Goal: Task Accomplishment & Management: Manage account settings

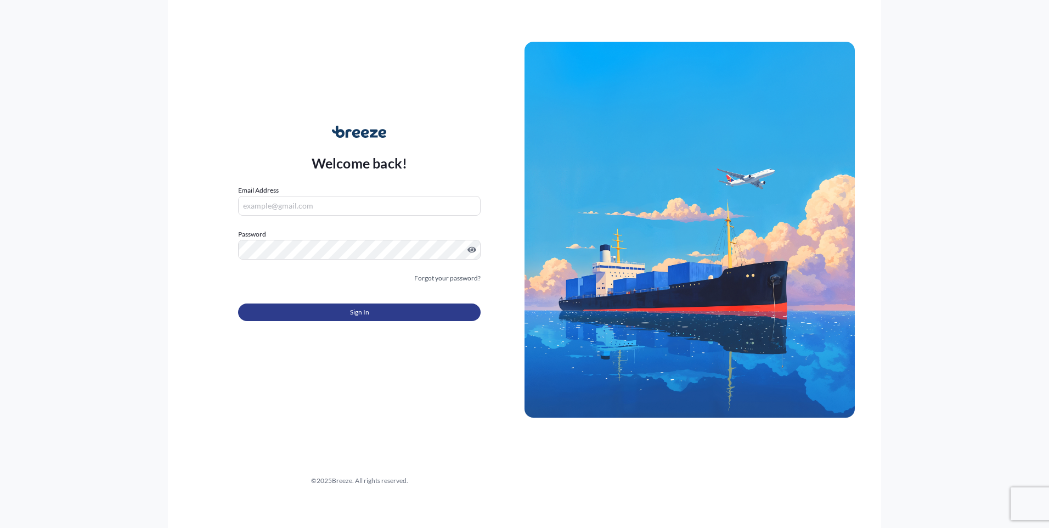
type input "[EMAIL_ADDRESS][DOMAIN_NAME]"
click at [365, 314] on span "Sign In" at bounding box center [359, 312] width 19 height 11
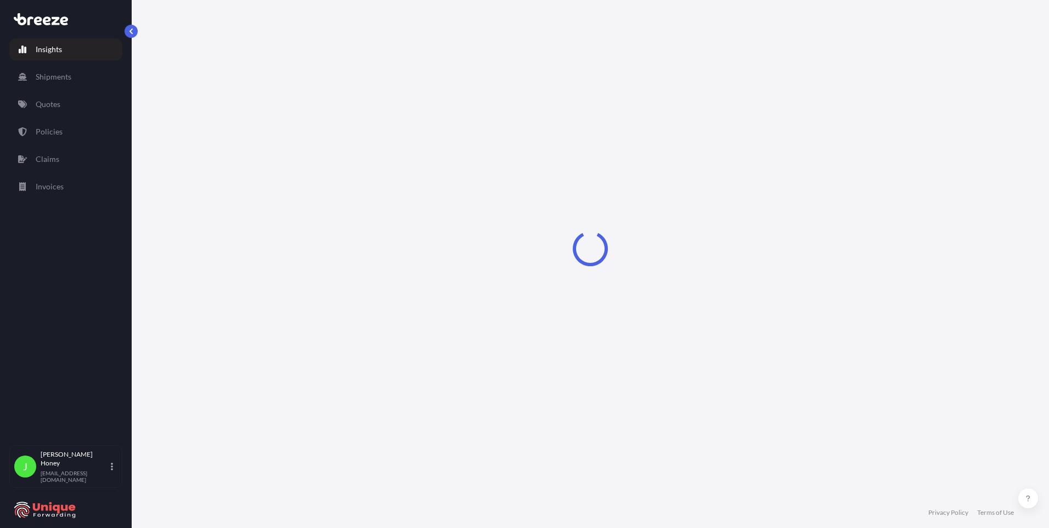
select select "2025"
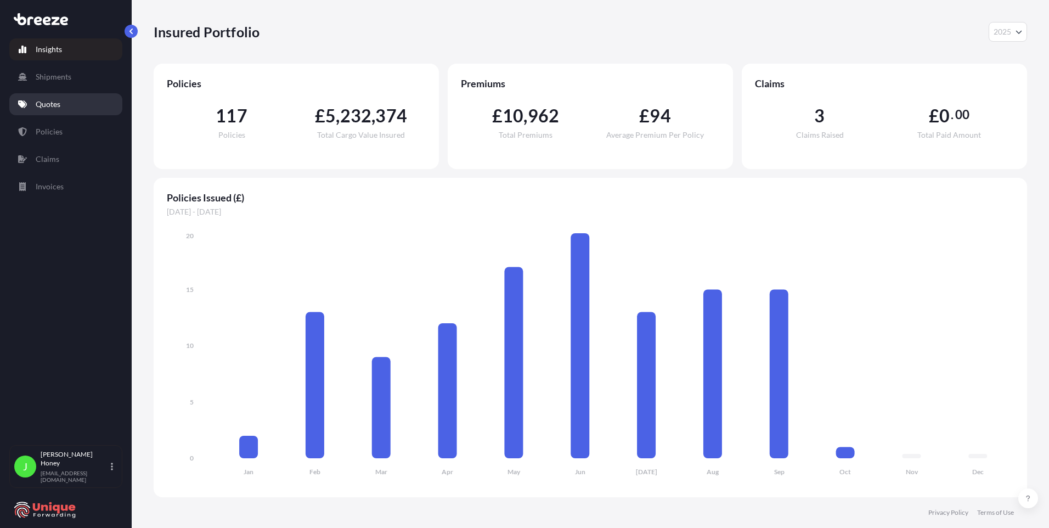
click at [58, 104] on p "Quotes" at bounding box center [48, 104] width 25 height 11
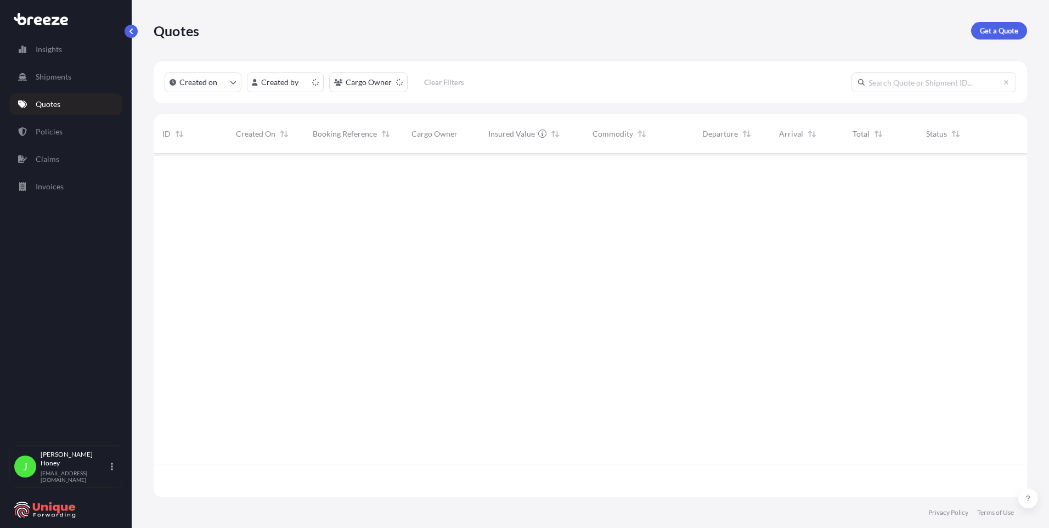
scroll to position [341, 865]
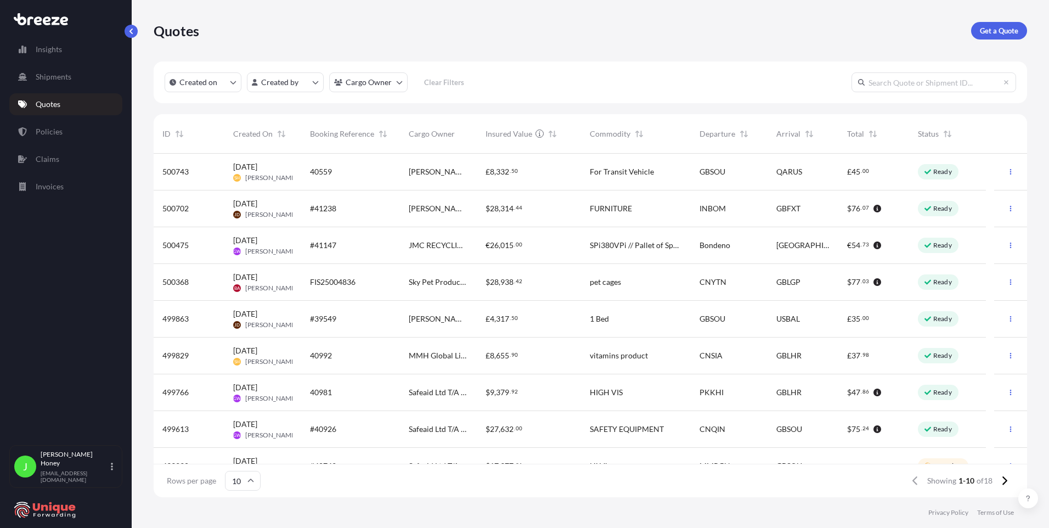
click at [279, 83] on html "Insights Shipments Quotes Policies Claims Invoices J [PERSON_NAME] [EMAIL_ADDRE…" at bounding box center [524, 264] width 1049 height 528
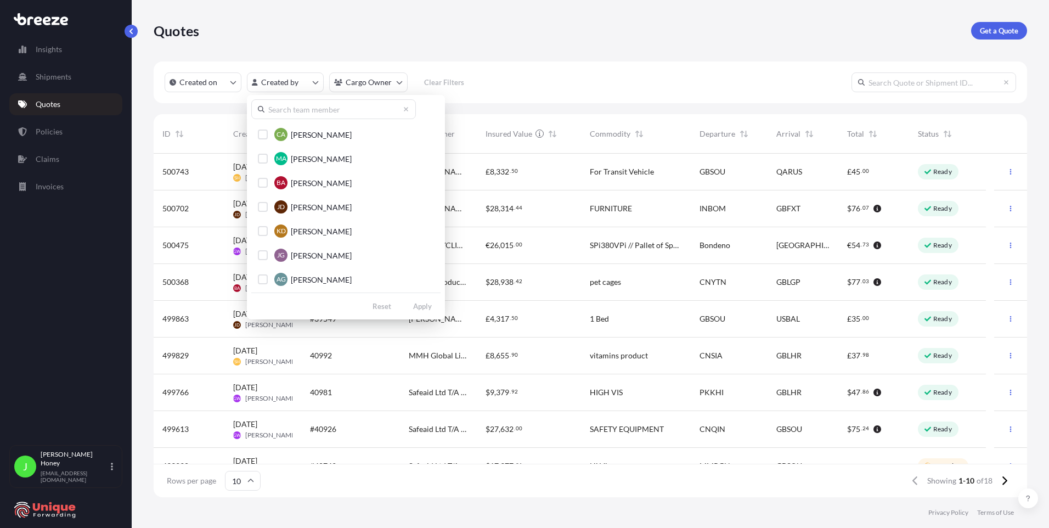
scroll to position [165, 0]
click at [260, 257] on div "Select Option" at bounding box center [263, 260] width 10 height 10
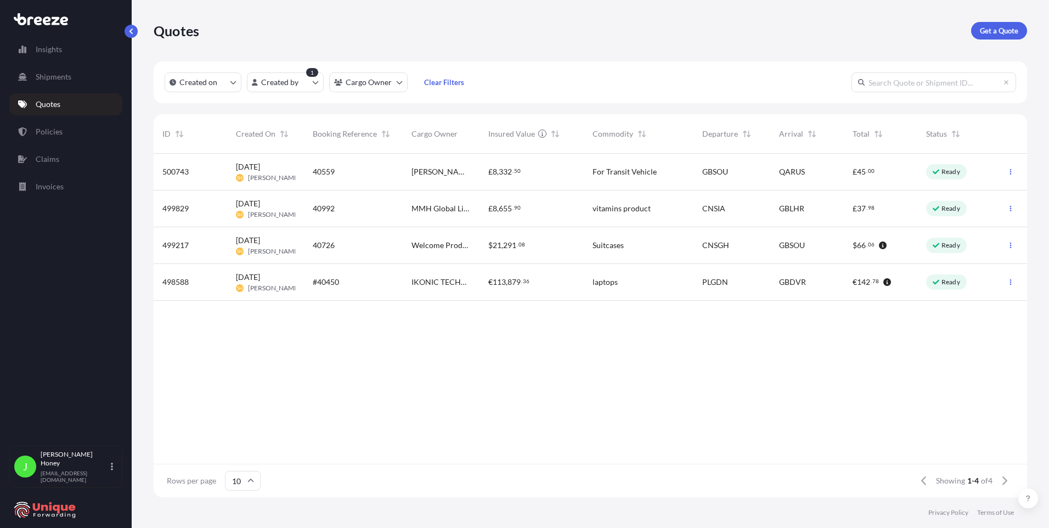
click at [359, 214] on div "40992" at bounding box center [353, 208] width 99 height 37
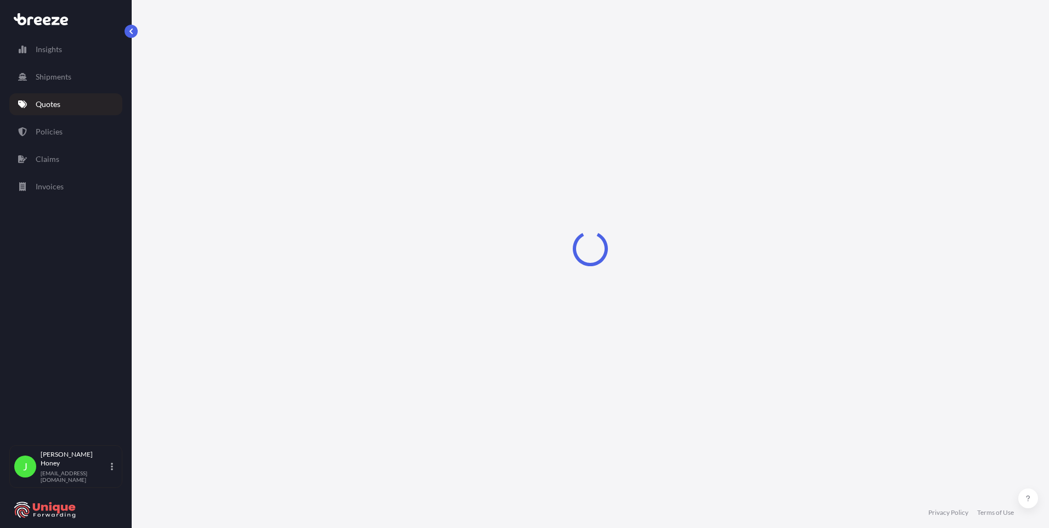
select select "Road"
select select "Air"
select select "Road"
select select "1"
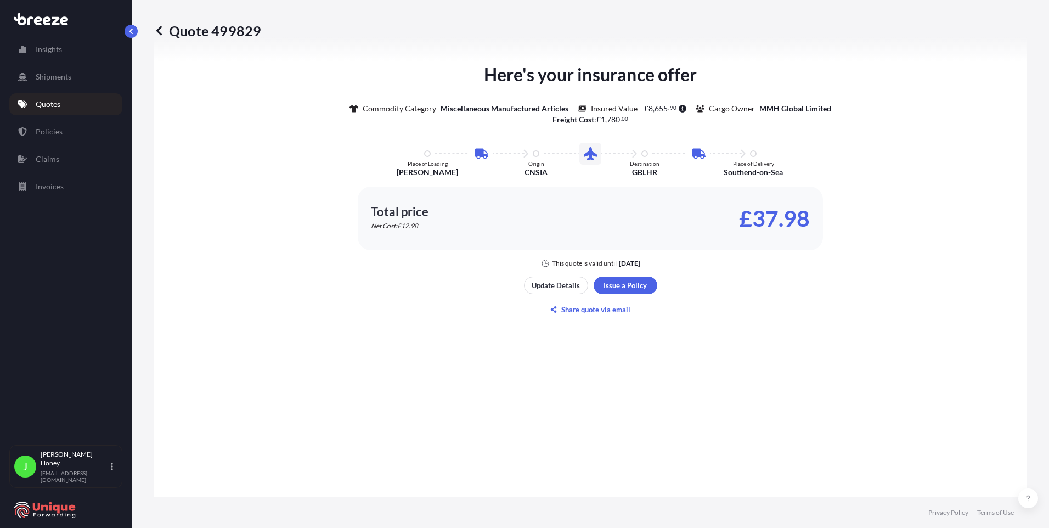
scroll to position [713, 0]
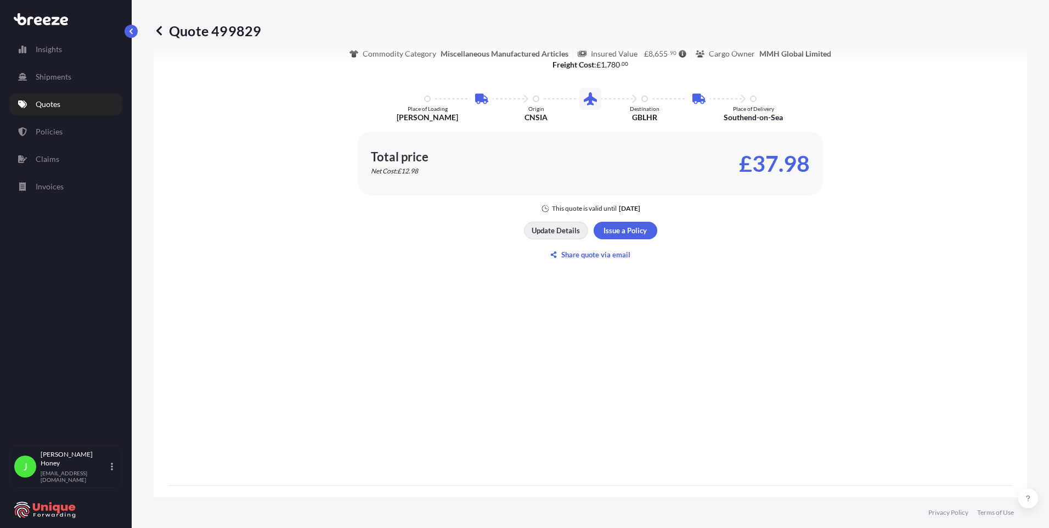
click at [561, 233] on p "Update Details" at bounding box center [556, 230] width 48 height 11
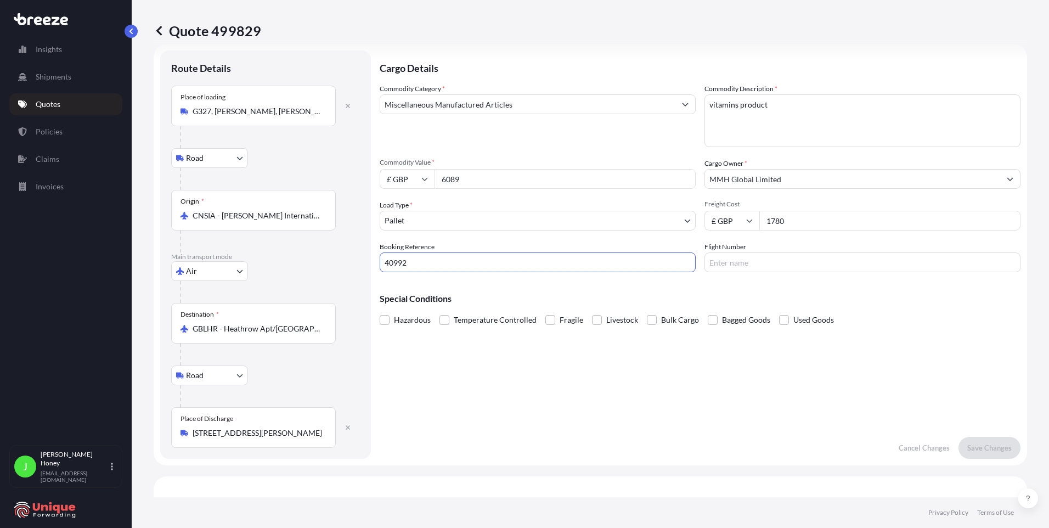
click at [387, 263] on input "40992" at bounding box center [538, 262] width 316 height 20
click at [386, 263] on input "40992" at bounding box center [538, 262] width 316 height 20
type input "FIA25002469 - 40992"
click at [978, 448] on p "Save Changes" at bounding box center [989, 447] width 44 height 11
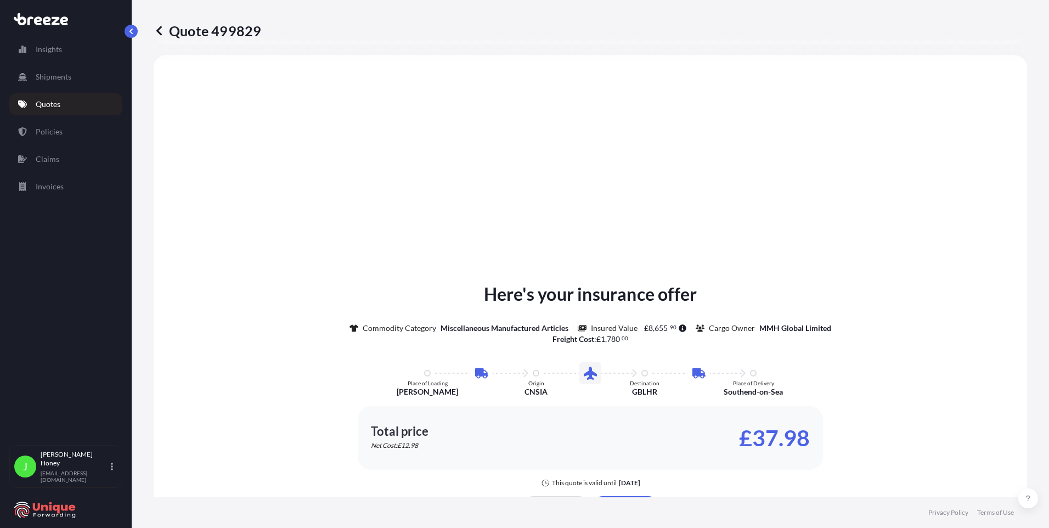
select select "Road"
select select "Air"
select select "Road"
select select "1"
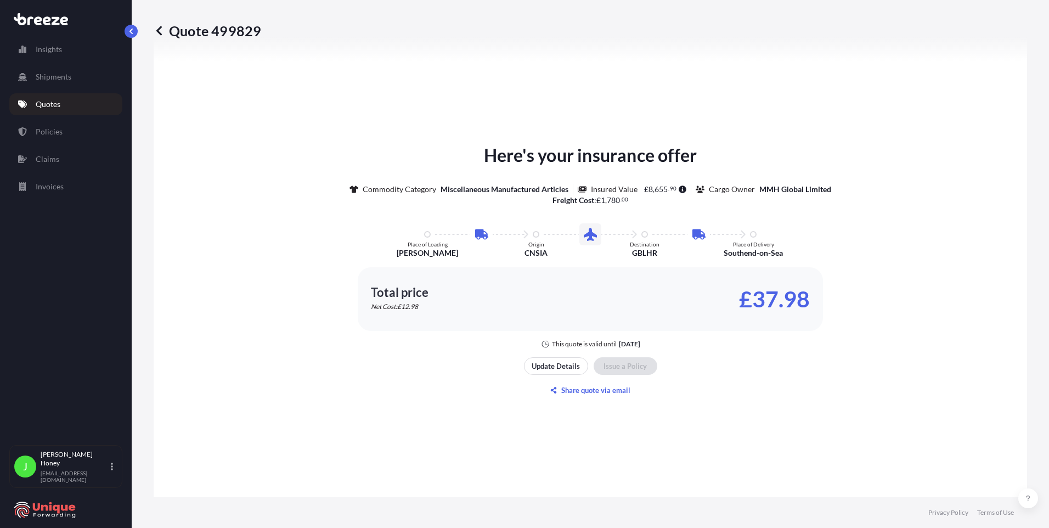
scroll to position [1438, 0]
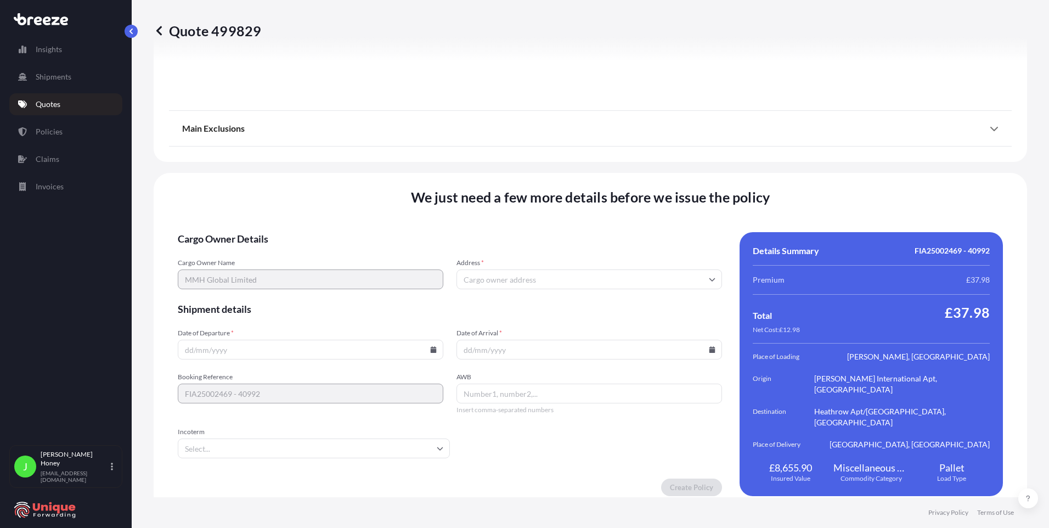
click at [536, 274] on input "Address *" at bounding box center [589, 279] width 266 height 20
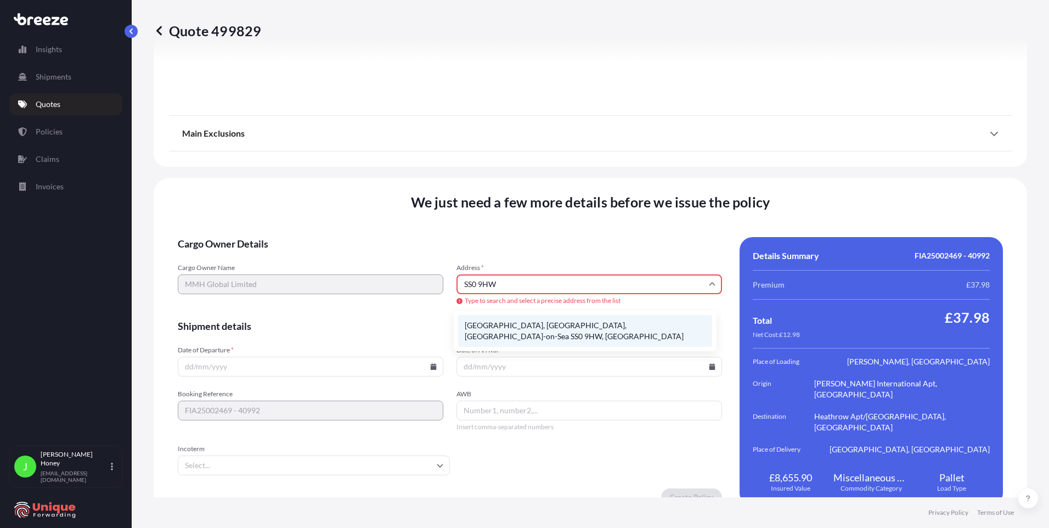
click at [537, 320] on li "[GEOGRAPHIC_DATA], [GEOGRAPHIC_DATA], [GEOGRAPHIC_DATA]-on-Sea SS0 9HW, [GEOGRA…" at bounding box center [585, 331] width 254 height 32
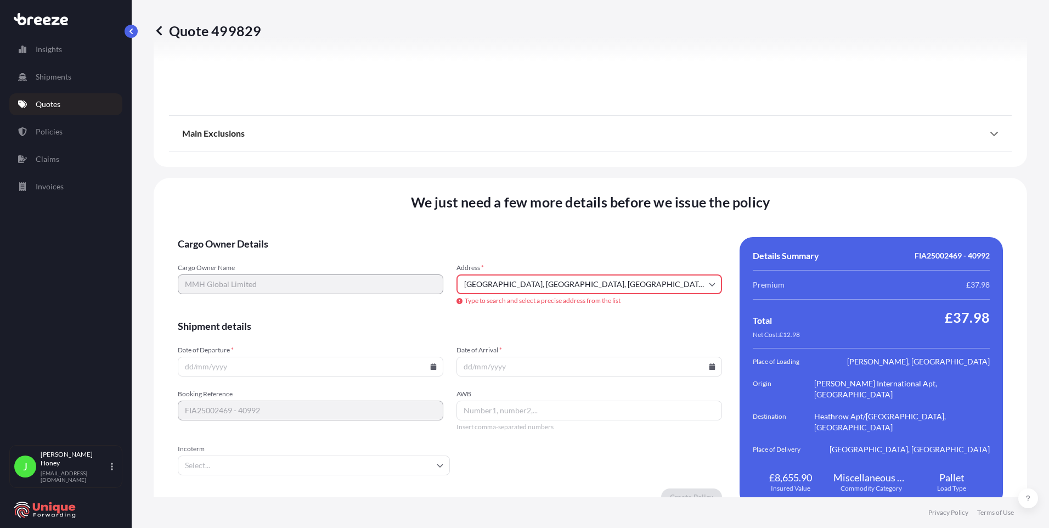
type input "[GEOGRAPHIC_DATA], [GEOGRAPHIC_DATA], [GEOGRAPHIC_DATA]-on-Sea SS0 9HW, [GEOGRA…"
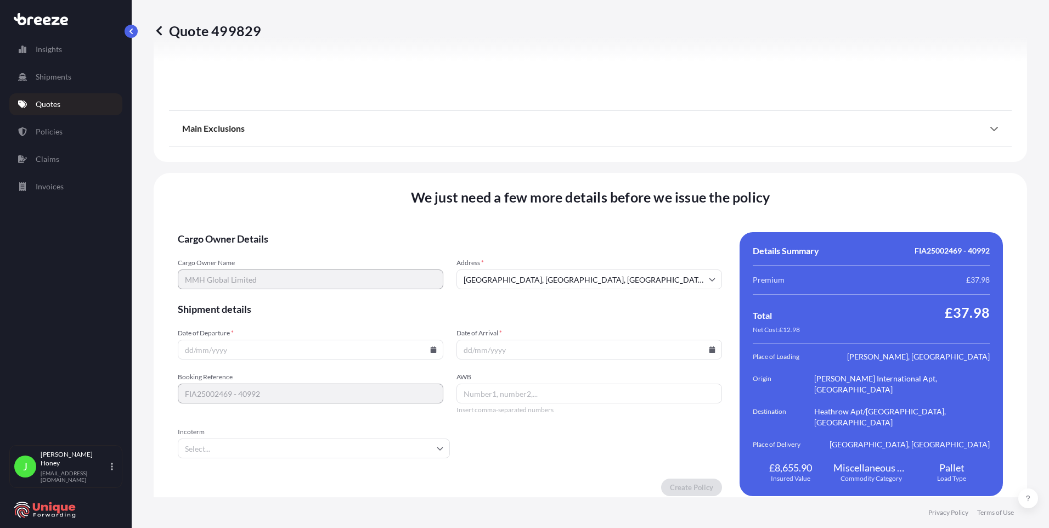
click at [292, 342] on input "Date of Departure *" at bounding box center [311, 350] width 266 height 20
click at [286, 340] on input "Date of Departure *" at bounding box center [311, 350] width 266 height 20
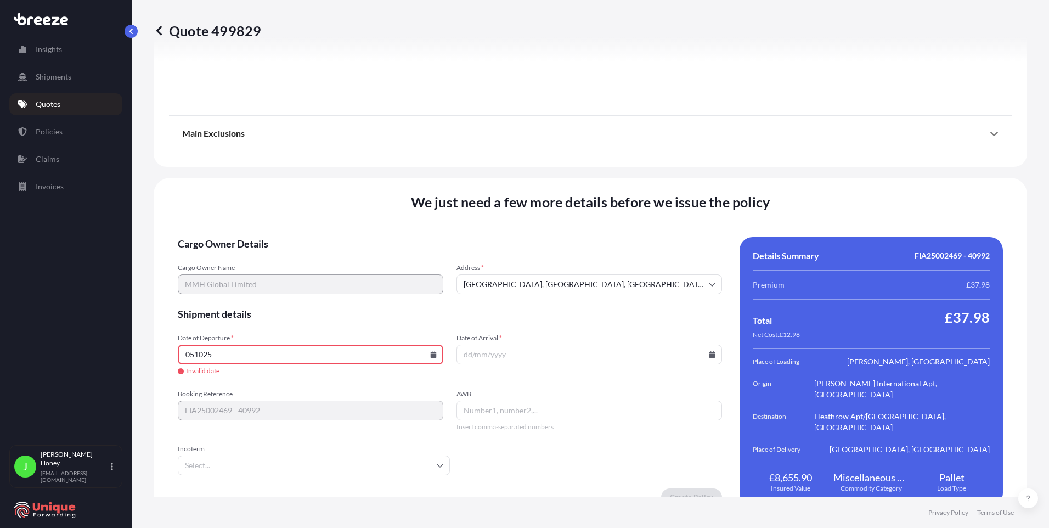
click at [431, 354] on icon at bounding box center [434, 354] width 6 height 7
click at [373, 216] on button "5" at bounding box center [365, 214] width 18 height 18
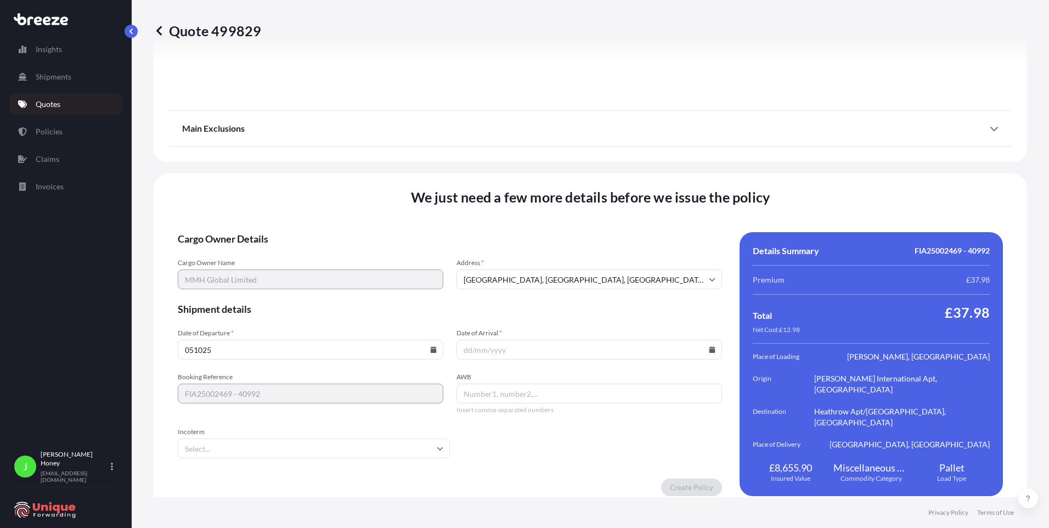
type input "[DATE]"
click at [709, 346] on icon at bounding box center [712, 349] width 6 height 7
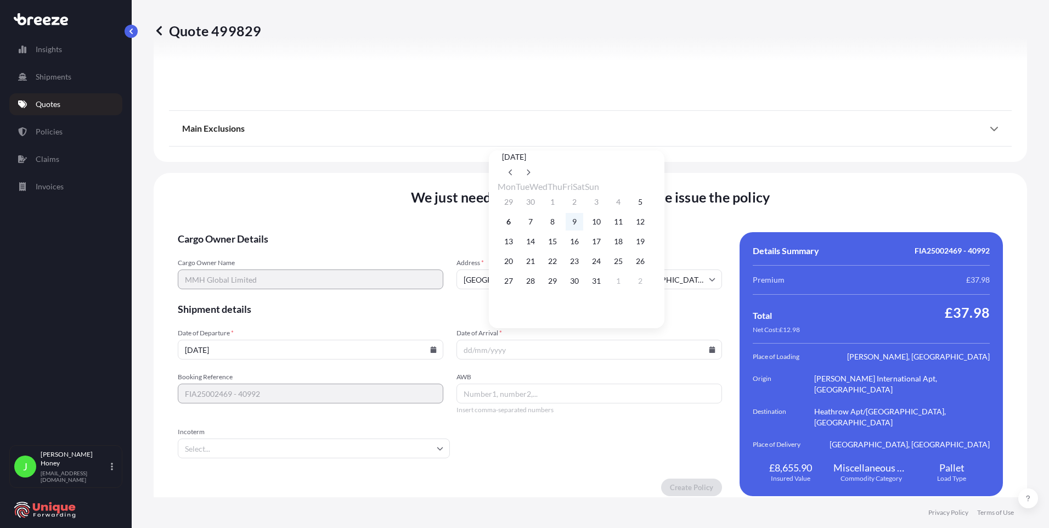
click at [583, 223] on button "9" at bounding box center [575, 222] width 18 height 18
type input "[DATE]"
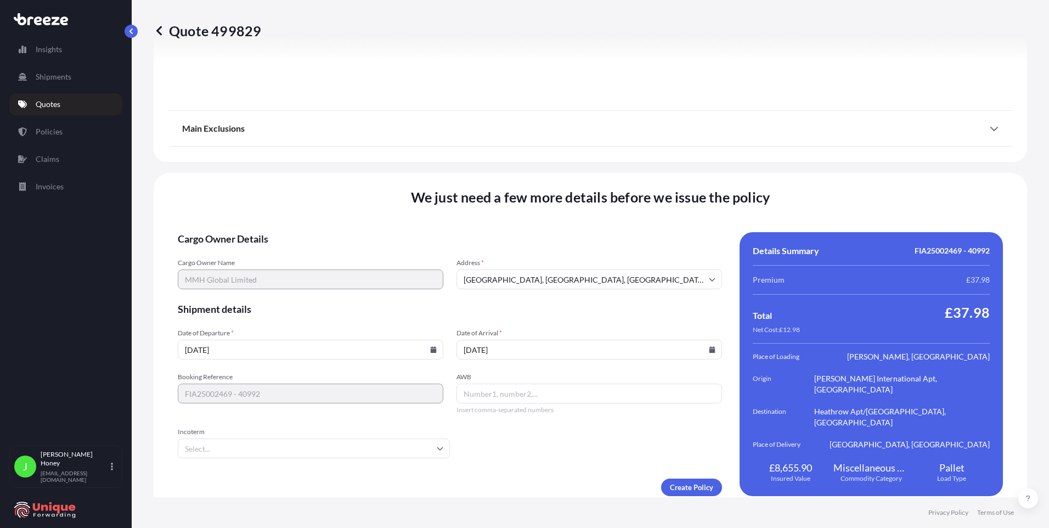
click at [520, 385] on input "AWB" at bounding box center [589, 394] width 266 height 20
type input "61847406085"
click at [242, 441] on input "Incoterm" at bounding box center [314, 448] width 272 height 20
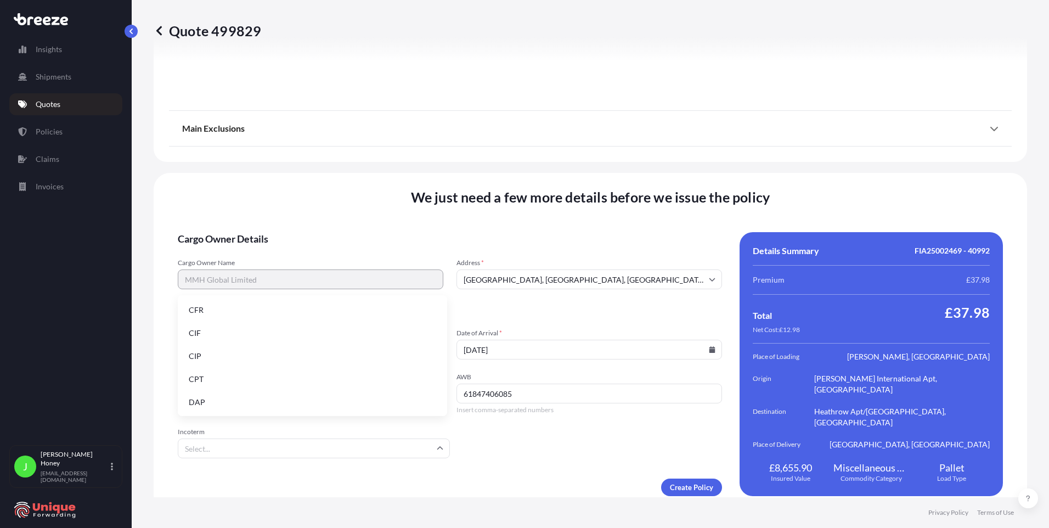
scroll to position [139, 0]
click at [206, 333] on li "EXW" at bounding box center [312, 332] width 261 height 21
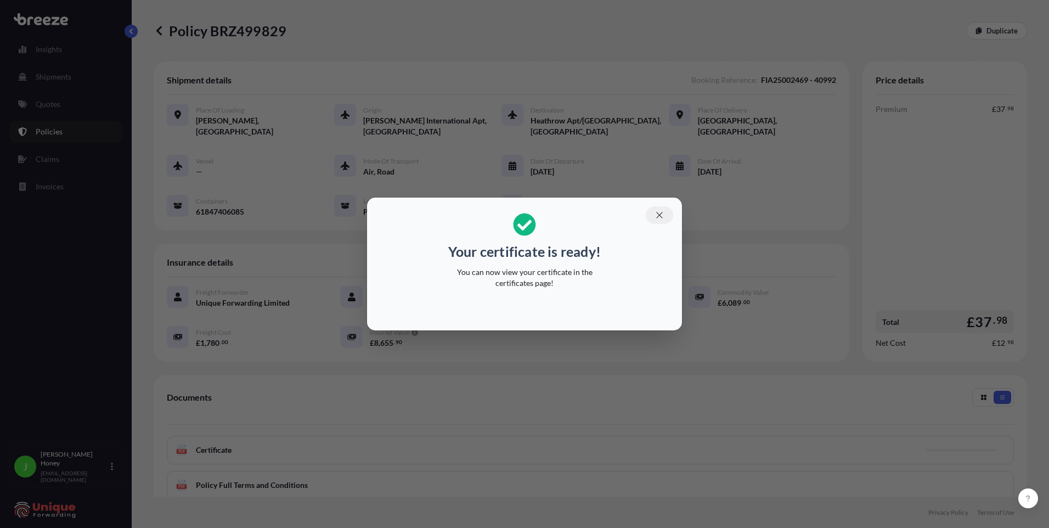
click at [658, 217] on icon "button" at bounding box center [660, 215] width 10 height 10
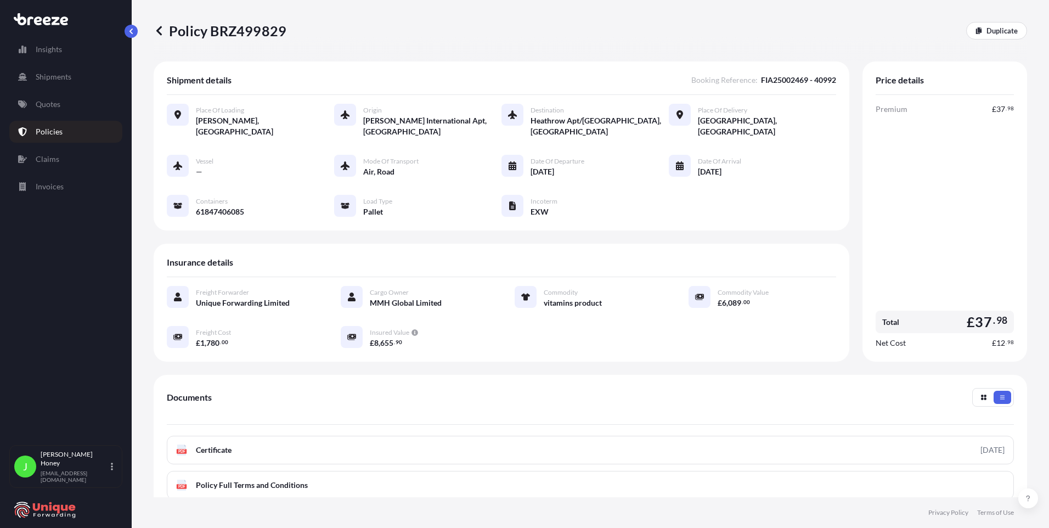
scroll to position [132, 0]
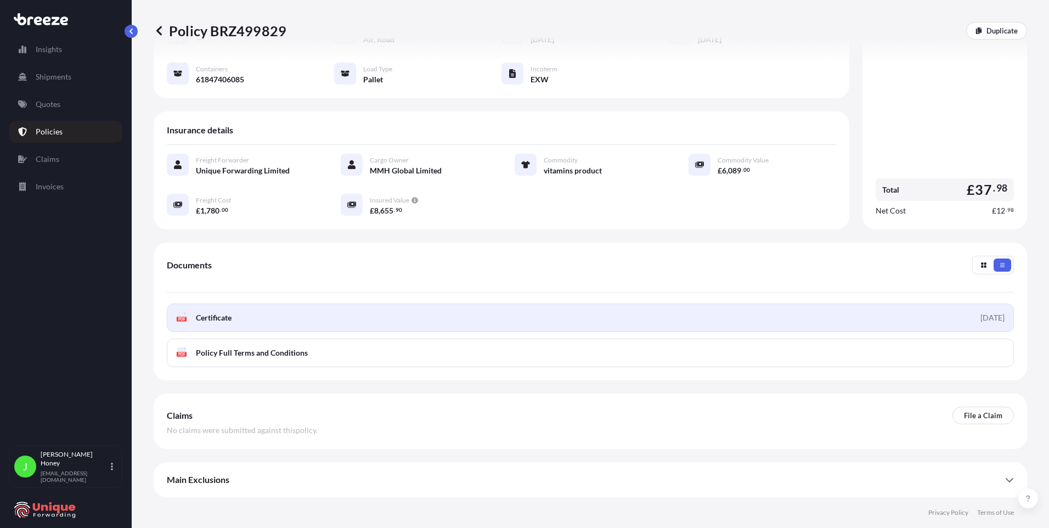
click at [539, 313] on link "PDF Certificate [DATE]" at bounding box center [590, 317] width 847 height 29
